Goal: Transaction & Acquisition: Purchase product/service

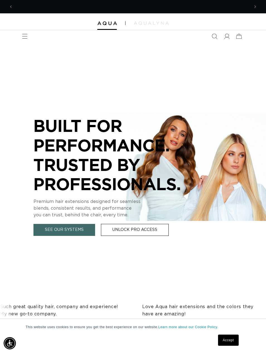
scroll to position [0, 473]
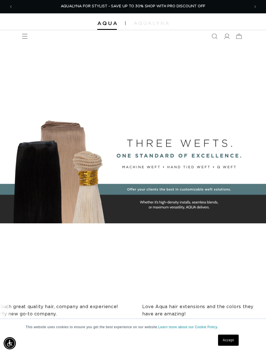
click at [28, 37] on span "Menu" at bounding box center [25, 36] width 12 height 12
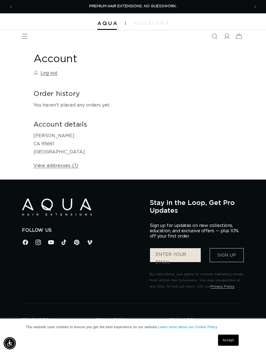
click at [30, 34] on span "Menu" at bounding box center [25, 36] width 12 height 12
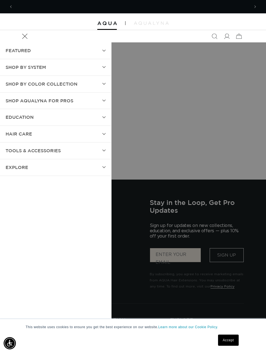
scroll to position [0, 237]
click at [45, 98] on span "Shop AquaLyna for Pros" at bounding box center [40, 101] width 68 height 8
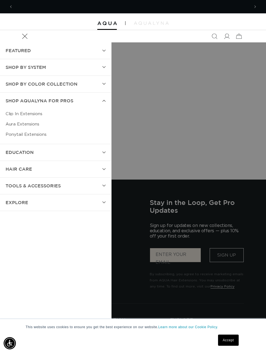
scroll to position [0, 0]
click at [32, 123] on link "Aura Extensions" at bounding box center [56, 124] width 100 height 10
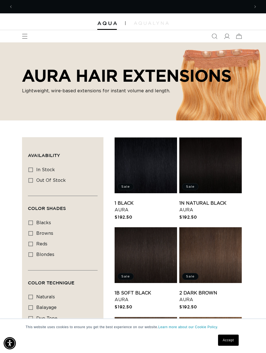
scroll to position [0, 473]
click at [28, 32] on span "Menu" at bounding box center [25, 36] width 12 height 12
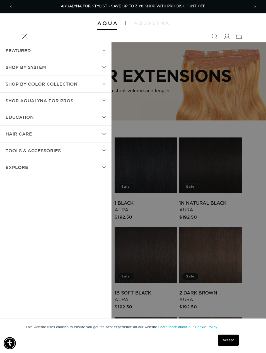
click at [101, 64] on summary "SHOP BY SYSTEM" at bounding box center [55, 67] width 111 height 16
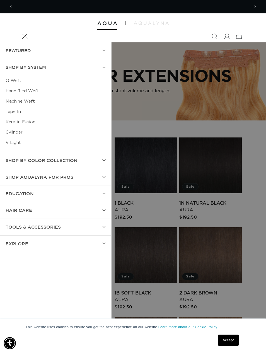
scroll to position [0, 0]
click at [15, 78] on link "Q Weft" at bounding box center [56, 81] width 100 height 10
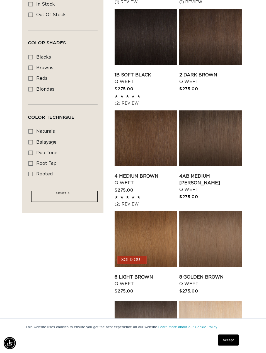
scroll to position [221, 0]
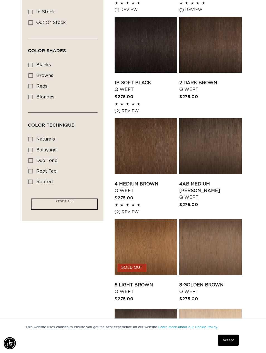
click at [224, 181] on link "4AB Medium Ash Brown Q Weft" at bounding box center [210, 191] width 62 height 20
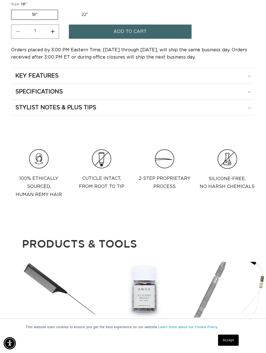
scroll to position [554, 0]
click at [22, 82] on summary "KEY FEATURES" at bounding box center [133, 76] width 244 height 16
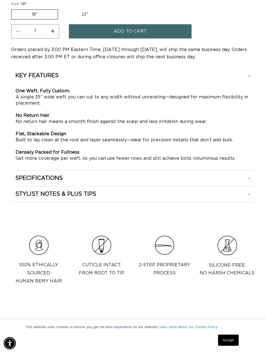
scroll to position [0, 237]
click at [236, 179] on div "SPECIFICATIONS" at bounding box center [132, 178] width 235 height 7
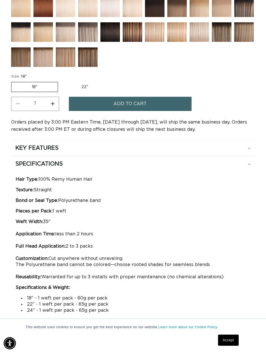
scroll to position [481, 0]
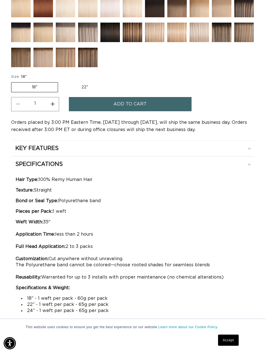
click at [82, 89] on label "22" Variant sold out or unavailable" at bounding box center [84, 87] width 47 height 9
click at [61, 81] on input "22" Variant sold out or unavailable" at bounding box center [61, 81] width 0 height 0
radio input "true"
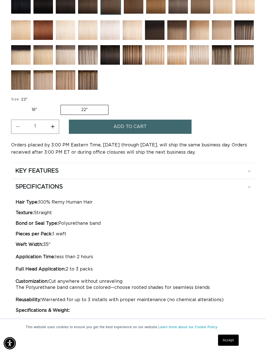
scroll to position [500, 0]
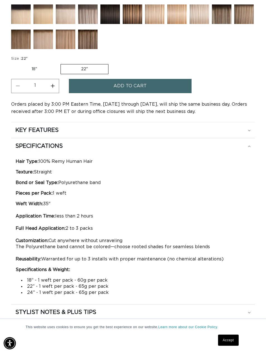
click at [79, 73] on label "22" Variant sold out or unavailable" at bounding box center [85, 69] width 48 height 10
click at [61, 63] on input "22" Variant sold out or unavailable" at bounding box center [60, 63] width 0 height 0
click at [80, 69] on label "22" Variant sold out or unavailable" at bounding box center [85, 69] width 48 height 10
click at [61, 63] on input "22" Variant sold out or unavailable" at bounding box center [60, 63] width 0 height 0
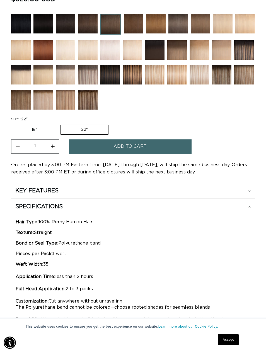
scroll to position [439, 0]
click at [82, 96] on img at bounding box center [88, 100] width 20 height 20
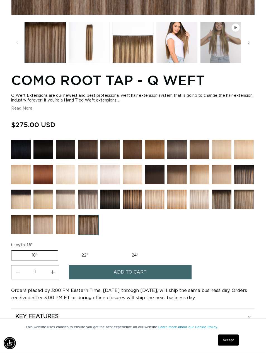
scroll to position [291, 0]
click at [137, 252] on label "24" Variant sold out or unavailable" at bounding box center [134, 255] width 47 height 9
click at [112, 250] on input "24" Variant sold out or unavailable" at bounding box center [111, 249] width 0 height 0
radio input "true"
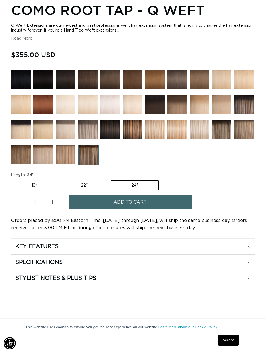
scroll to position [383, 0]
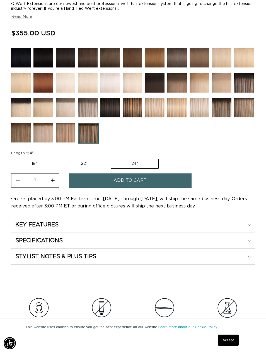
click at [31, 163] on label "18" Variant sold out or unavailable" at bounding box center [34, 163] width 46 height 9
click at [13, 158] on input "18" Variant sold out or unavailable" at bounding box center [13, 158] width 0 height 0
radio input "true"
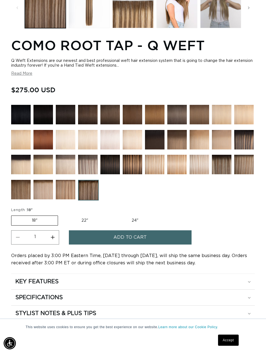
scroll to position [0, 473]
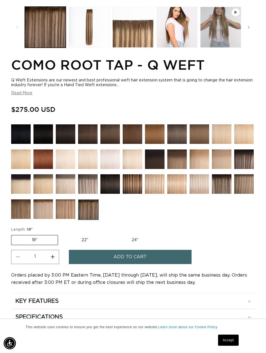
click at [84, 238] on label "22" Variant sold out or unavailable" at bounding box center [84, 239] width 47 height 9
click at [61, 234] on input "22" Variant sold out or unavailable" at bounding box center [61, 234] width 0 height 0
radio input "true"
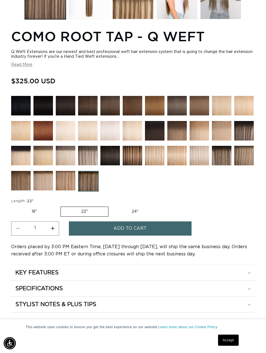
scroll to position [335, 0]
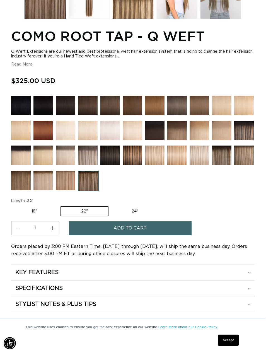
click at [224, 194] on div at bounding box center [133, 145] width 244 height 98
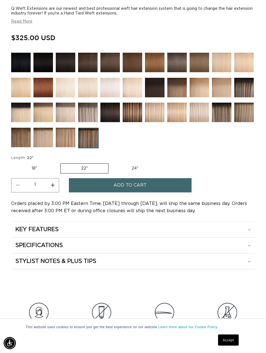
scroll to position [378, 0]
click at [33, 169] on label "18" Variant sold out or unavailable" at bounding box center [34, 168] width 46 height 9
click at [13, 163] on input "18" Variant sold out or unavailable" at bounding box center [13, 162] width 0 height 0
radio input "true"
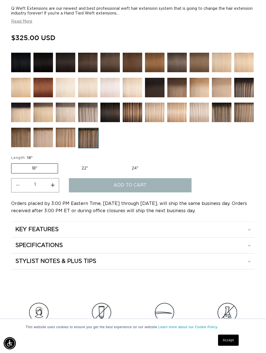
scroll to position [0, 0]
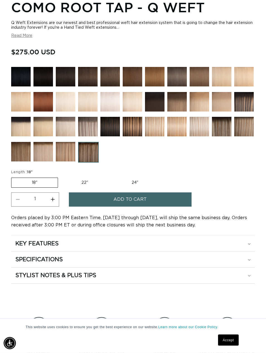
scroll to position [366, 0]
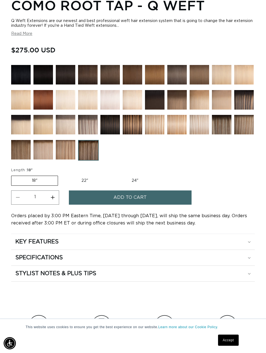
click at [79, 179] on label "22" Variant sold out or unavailable" at bounding box center [84, 180] width 47 height 9
click at [61, 175] on input "22" Variant sold out or unavailable" at bounding box center [61, 175] width 0 height 0
radio input "true"
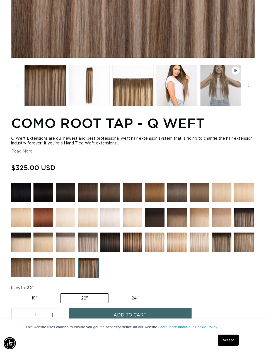
scroll to position [0, 473]
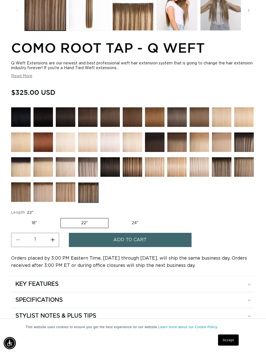
click at [136, 226] on label "24" Variant sold out or unavailable" at bounding box center [134, 223] width 47 height 9
click at [112, 218] on input "24" Variant sold out or unavailable" at bounding box center [111, 217] width 0 height 0
radio input "true"
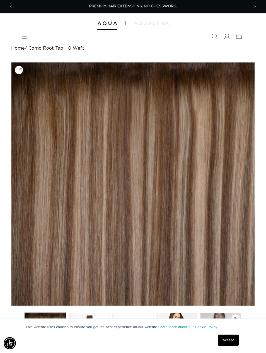
click at [30, 28] on div at bounding box center [133, 21] width 266 height 17
click at [31, 33] on span "Menu" at bounding box center [25, 36] width 12 height 12
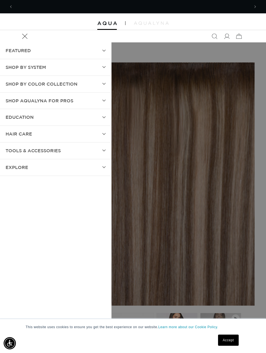
scroll to position [0, 237]
click at [21, 63] on span "SHOP BY SYSTEM" at bounding box center [26, 67] width 40 height 8
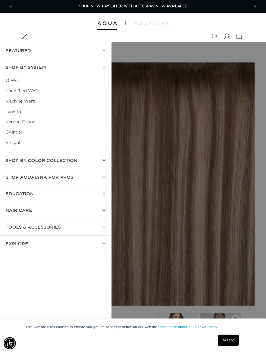
click at [13, 114] on link "Tape In" at bounding box center [56, 112] width 100 height 10
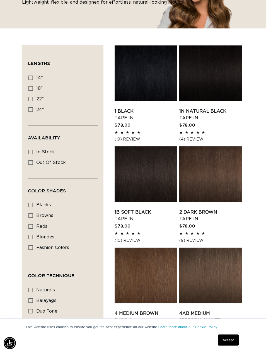
scroll to position [88, 0]
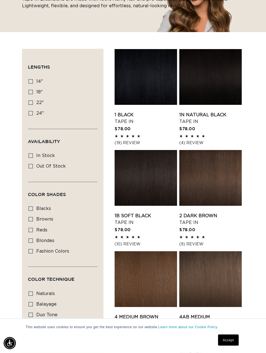
click at [33, 93] on label "18" 18" (49 products)" at bounding box center [60, 92] width 65 height 11
click at [33, 93] on input "18" 18" (49 products)" at bounding box center [30, 92] width 4 height 4
checkbox input "true"
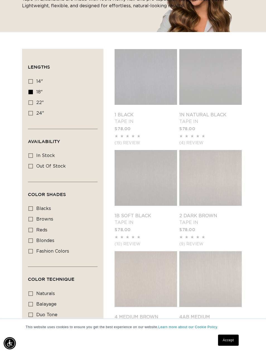
click at [36, 103] on label "22" 22" (37 products)" at bounding box center [60, 103] width 65 height 11
click at [33, 103] on input "22" 22" (37 products)" at bounding box center [30, 102] width 4 height 4
checkbox input "true"
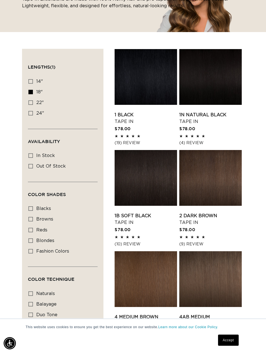
click at [37, 114] on span "24"" at bounding box center [40, 113] width 8 height 4
click at [33, 114] on input "24" 24" (27 products)" at bounding box center [30, 113] width 4 height 4
checkbox input "true"
click at [32, 101] on icon at bounding box center [30, 102] width 4 height 4
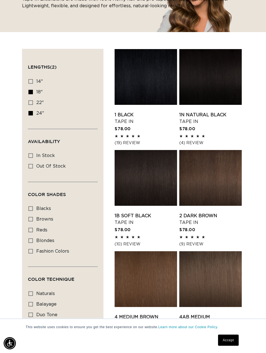
click at [32, 101] on input "22" 22" (37 products)" at bounding box center [30, 102] width 4 height 4
checkbox input "true"
click at [37, 115] on label "24" 24" (27 products)" at bounding box center [60, 113] width 65 height 11
click at [33, 115] on input "24" 24" (27 products)" at bounding box center [30, 113] width 4 height 4
checkbox input "false"
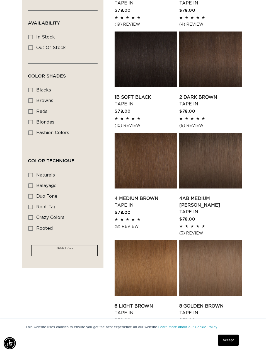
scroll to position [184, 0]
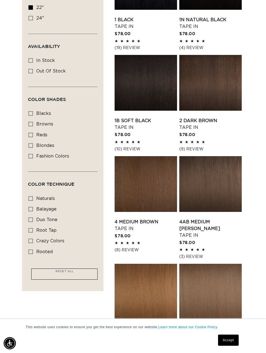
click at [232, 219] on link "4AB Medium Ash Brown Tape In" at bounding box center [210, 229] width 62 height 20
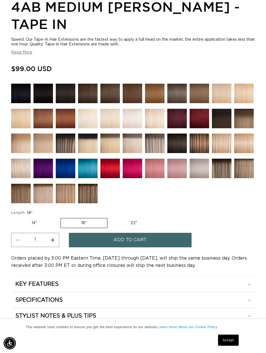
scroll to position [0, 237]
click at [32, 224] on label "14" Variant sold out or unavailable" at bounding box center [34, 222] width 46 height 9
click at [13, 217] on input "14" Variant sold out or unavailable" at bounding box center [13, 217] width 0 height 0
radio input "true"
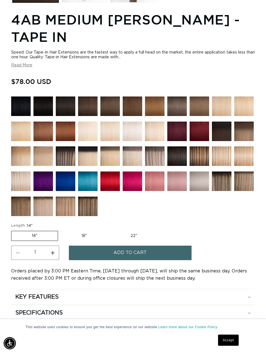
click at [82, 235] on label "18" Variant sold out or unavailable" at bounding box center [84, 235] width 46 height 9
click at [61, 230] on input "18" Variant sold out or unavailable" at bounding box center [61, 230] width 0 height 0
radio input "true"
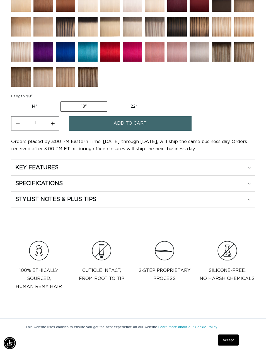
scroll to position [486, 0]
click at [242, 184] on div "SPECIFICATIONS" at bounding box center [132, 183] width 235 height 7
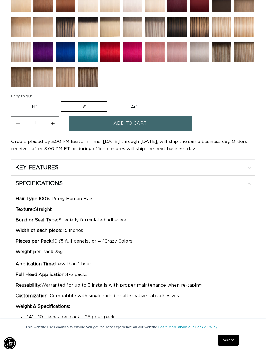
scroll to position [0, 0]
click at [246, 183] on div "SPECIFICATIONS" at bounding box center [132, 183] width 235 height 7
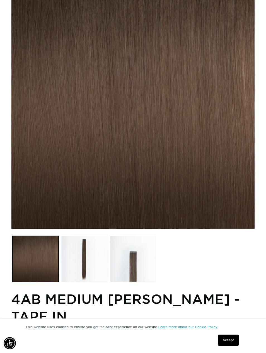
scroll to position [71, 0]
